Goal: Find specific page/section: Find specific page/section

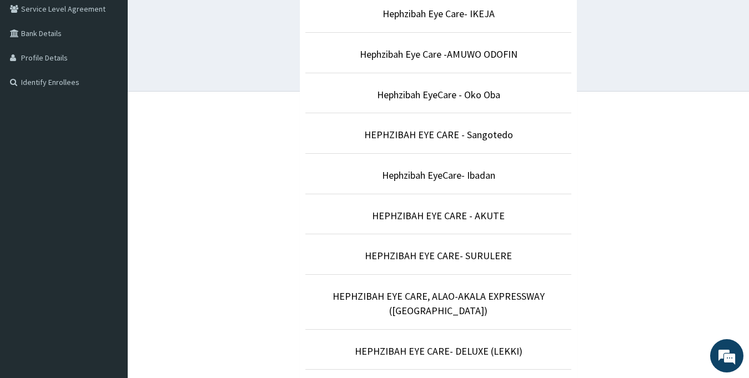
scroll to position [263, 0]
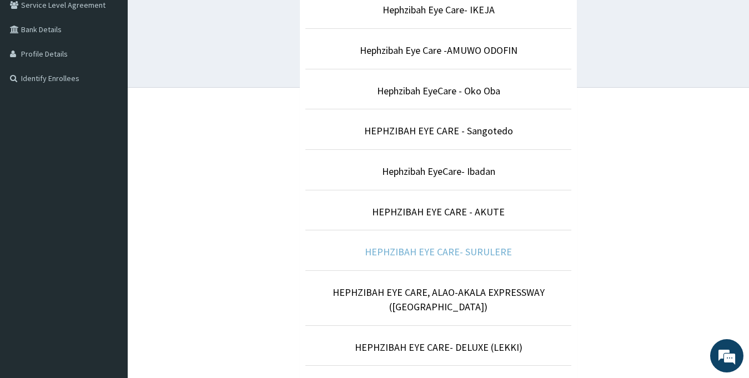
click at [490, 251] on link "HEPHZIBAH EYE CARE- SURULERE" at bounding box center [438, 251] width 147 height 13
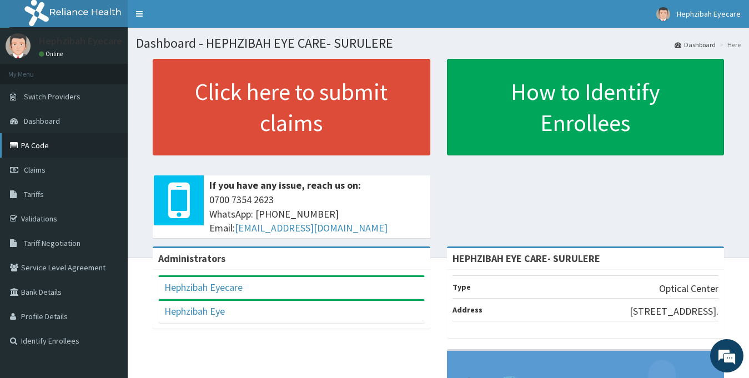
click at [69, 143] on link "PA Code" at bounding box center [64, 145] width 128 height 24
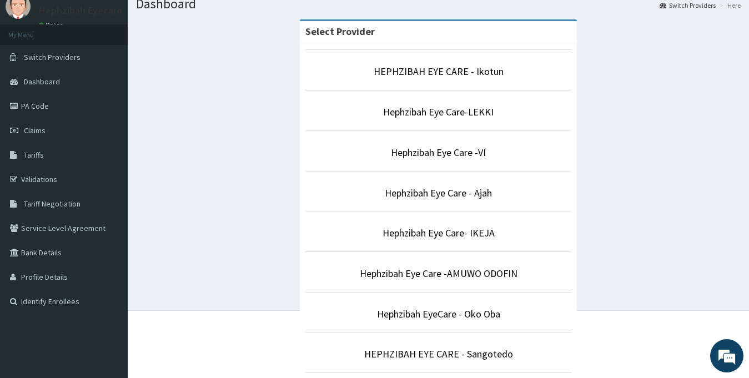
scroll to position [38, 0]
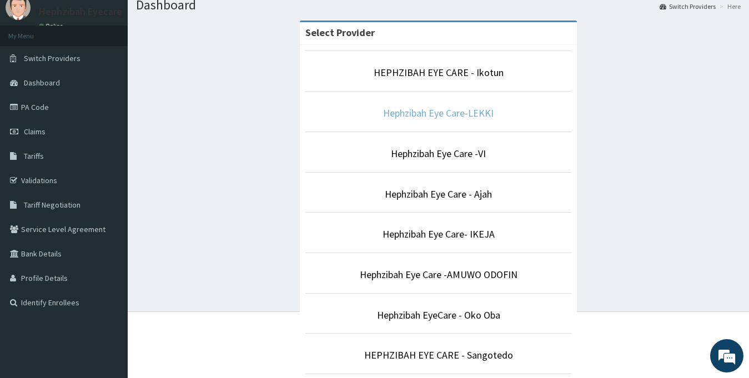
click at [490, 109] on link "Hephzibah Eye Care-LEKKI" at bounding box center [438, 113] width 111 height 13
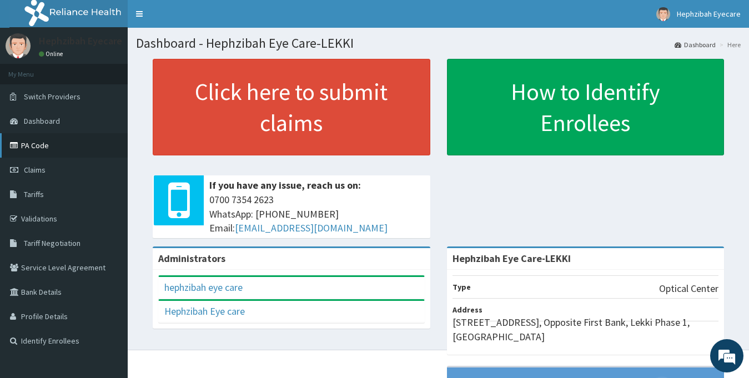
click at [59, 143] on link "PA Code" at bounding box center [64, 145] width 128 height 24
